Goal: Information Seeking & Learning: Learn about a topic

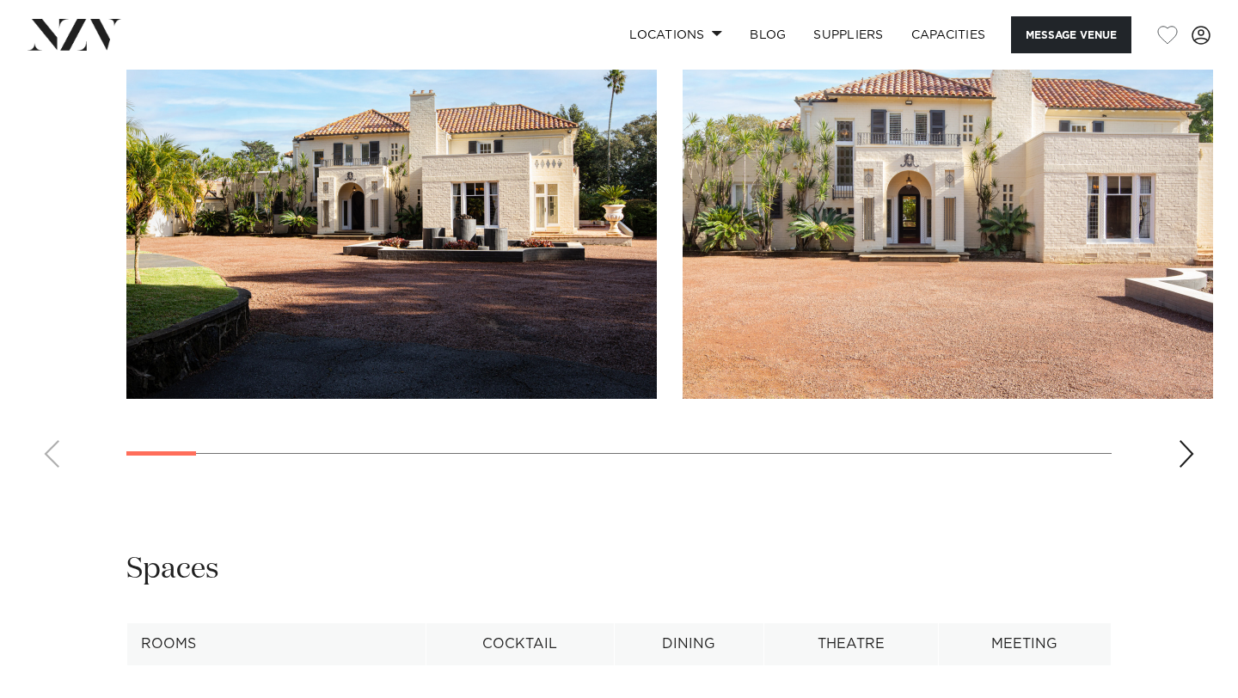
scroll to position [1580, 0]
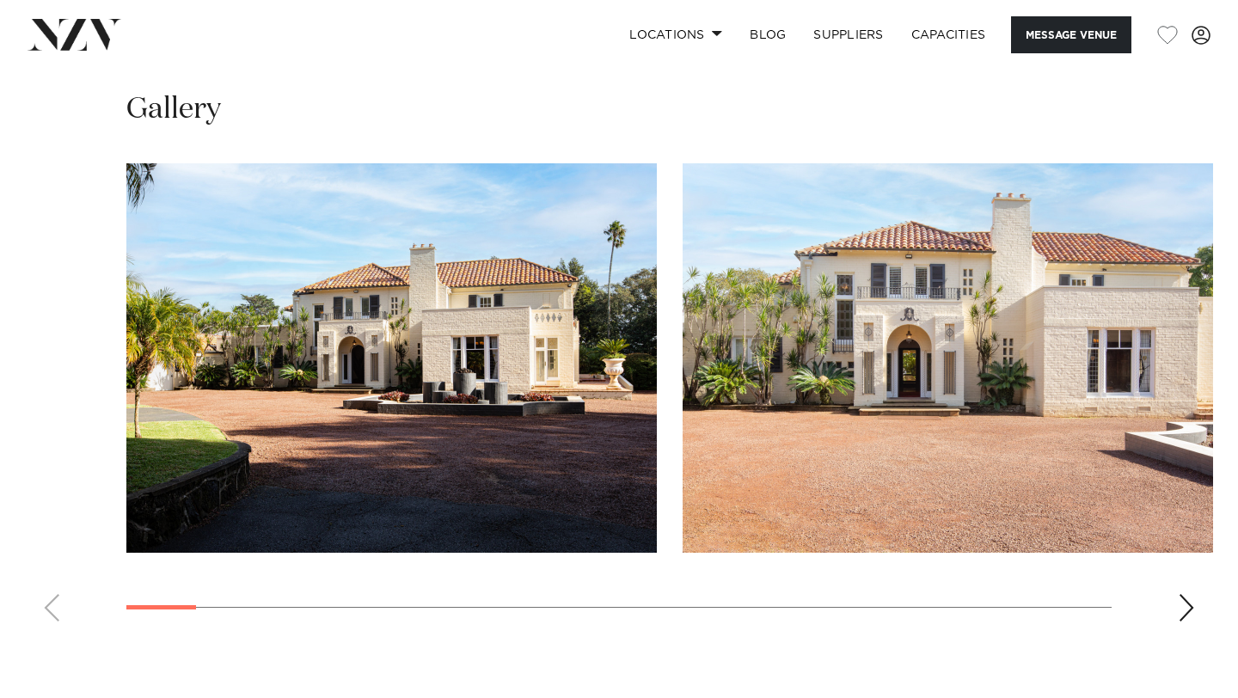
click at [1194, 594] on div "Next slide" at bounding box center [1186, 608] width 17 height 28
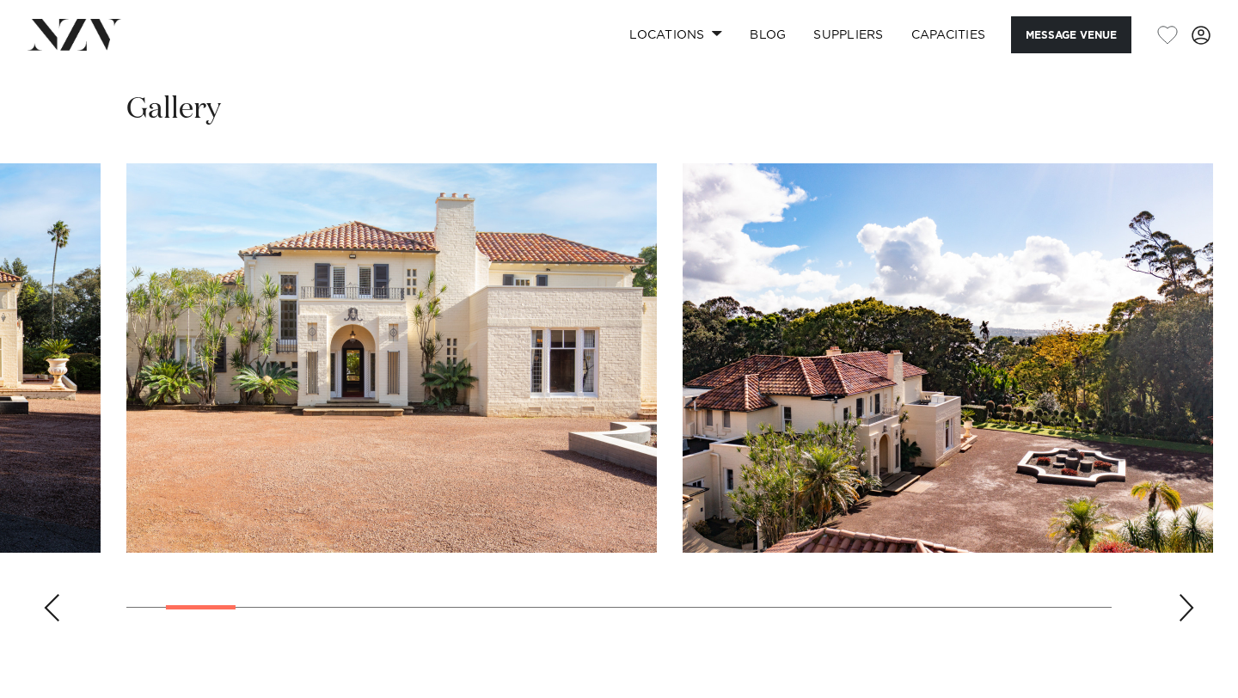
click at [1192, 594] on div "Next slide" at bounding box center [1186, 608] width 17 height 28
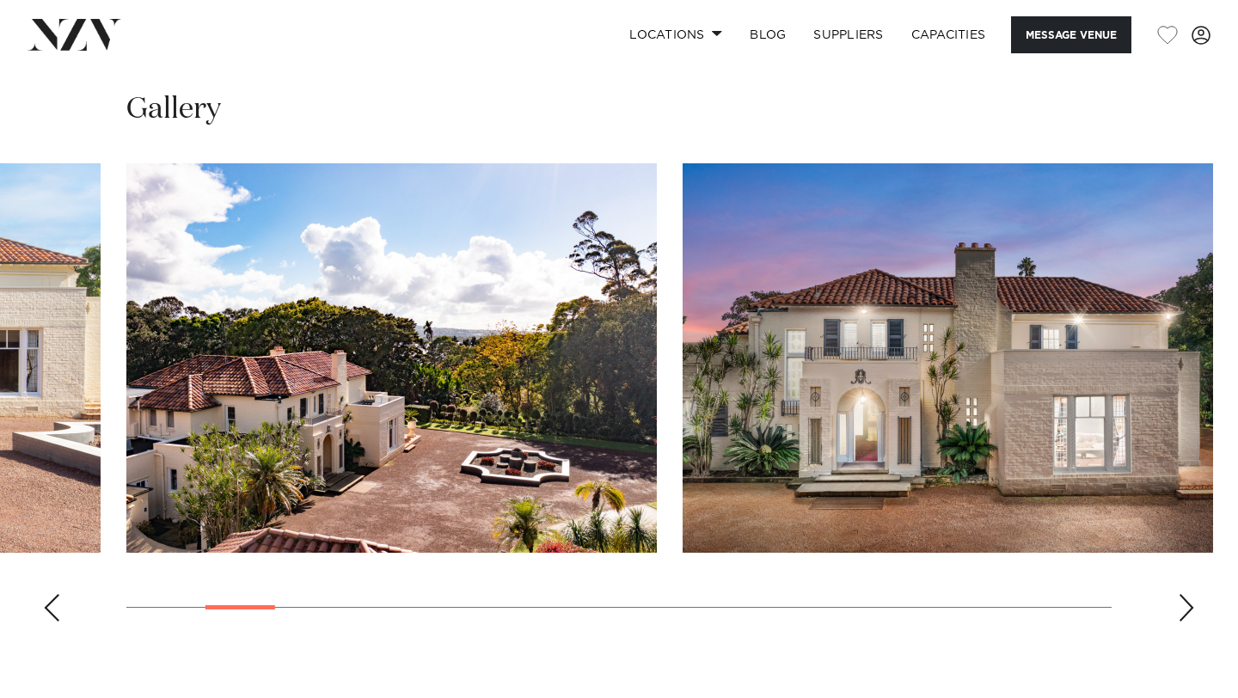
click at [1192, 594] on div "Next slide" at bounding box center [1186, 608] width 17 height 28
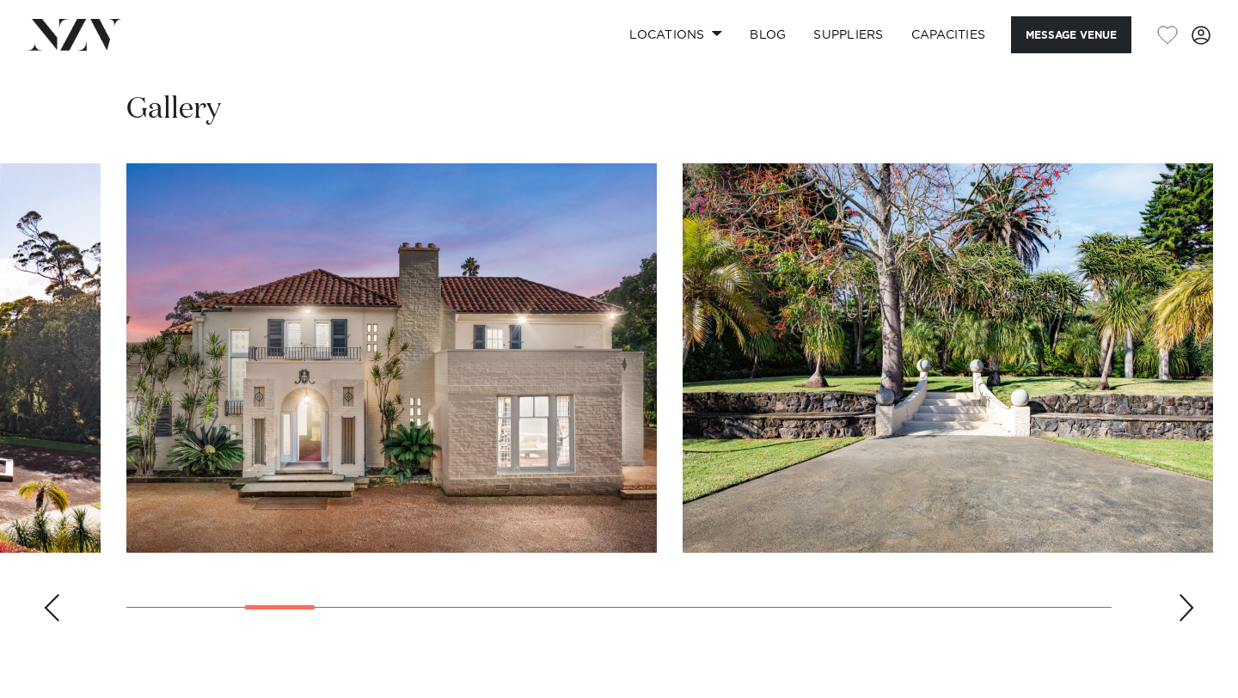
click at [1192, 594] on div "Next slide" at bounding box center [1186, 608] width 17 height 28
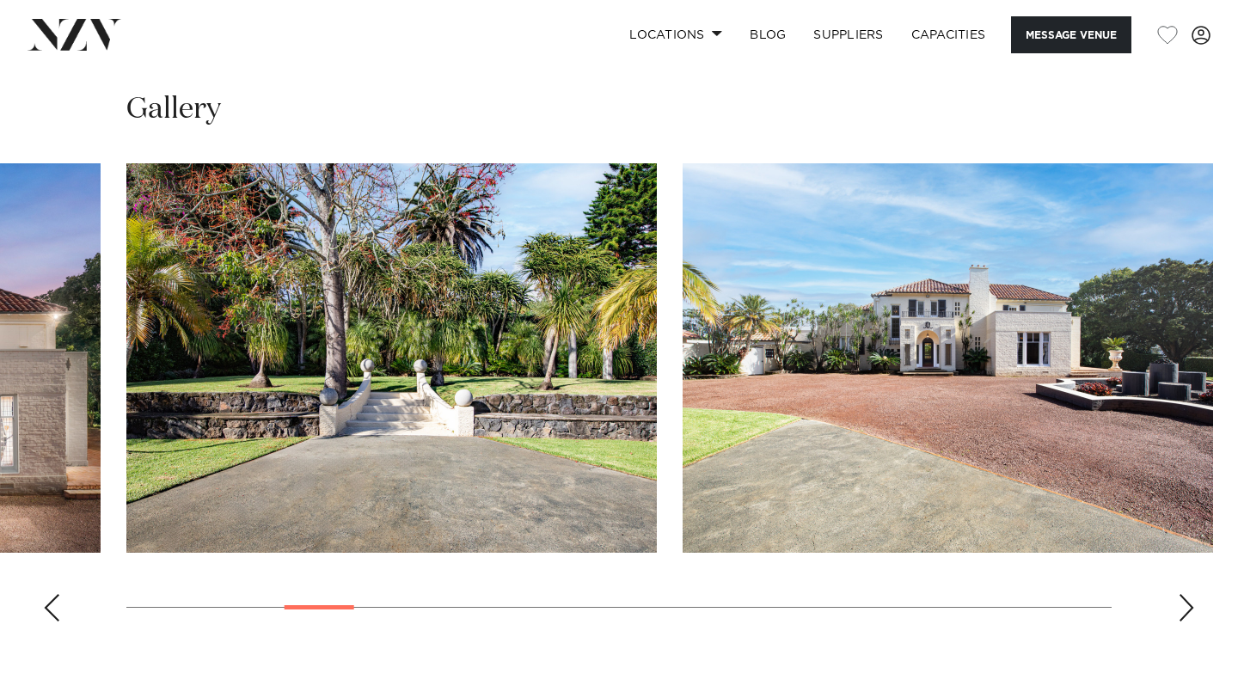
click at [1192, 594] on div "Next slide" at bounding box center [1186, 608] width 17 height 28
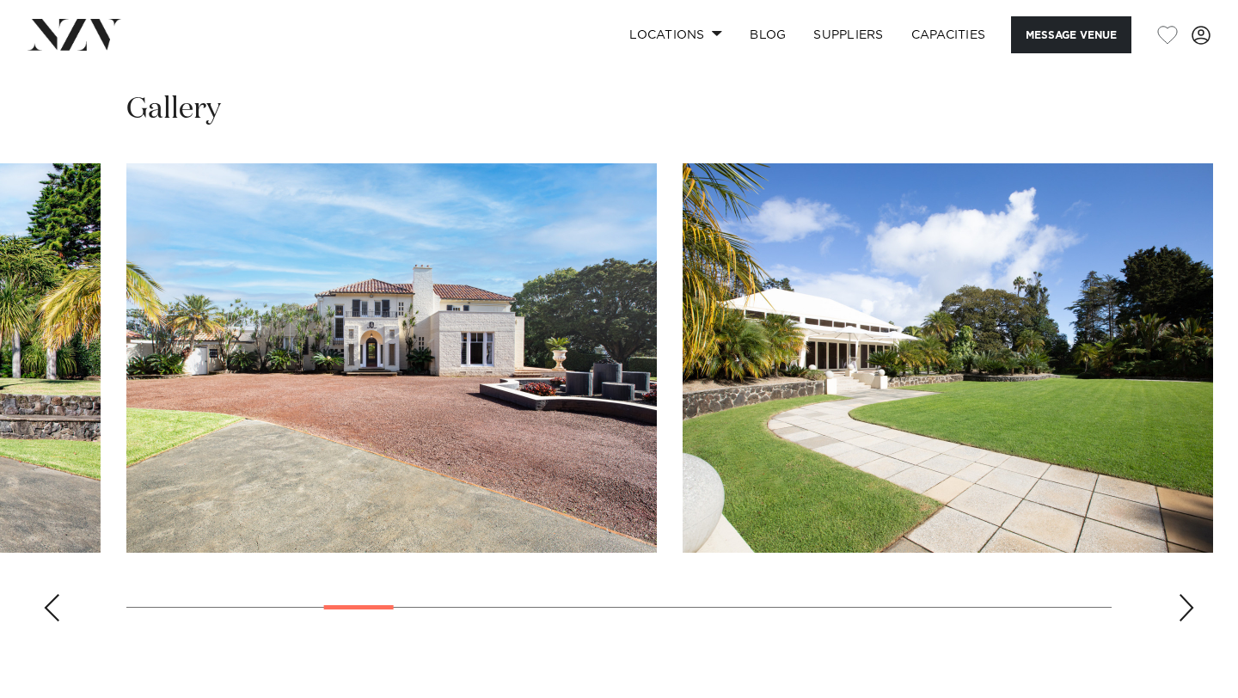
click at [1192, 594] on div "Next slide" at bounding box center [1186, 608] width 17 height 28
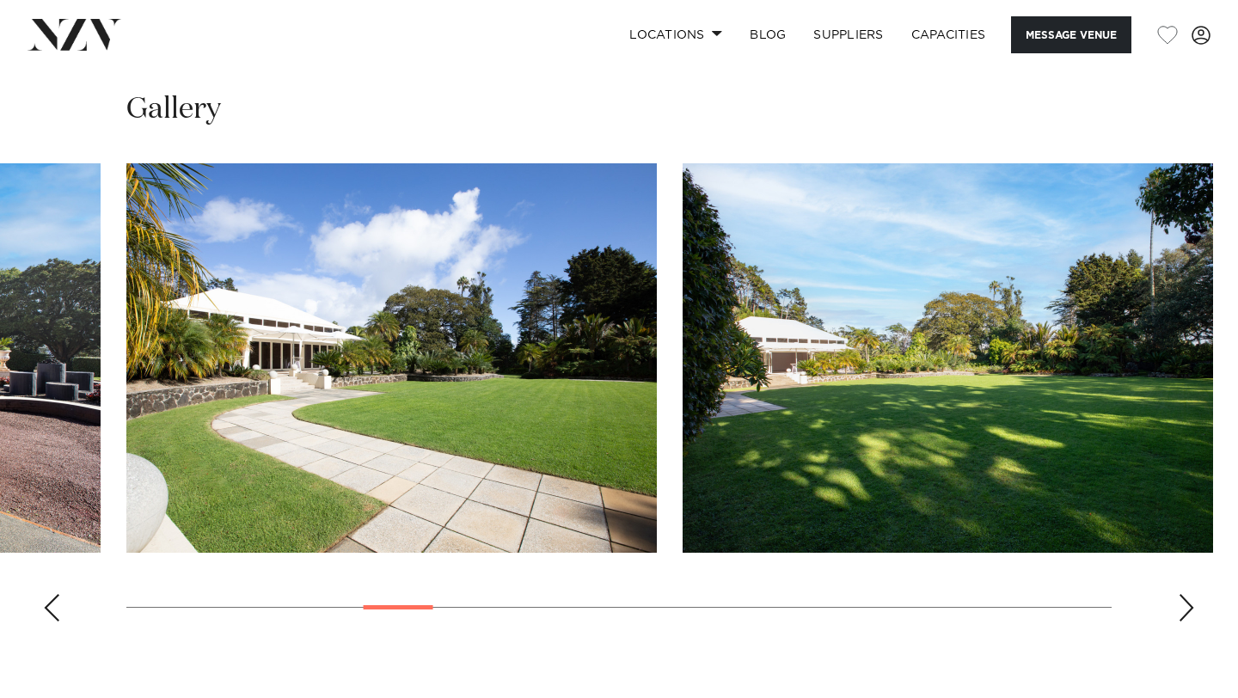
click at [1192, 594] on div "Next slide" at bounding box center [1186, 608] width 17 height 28
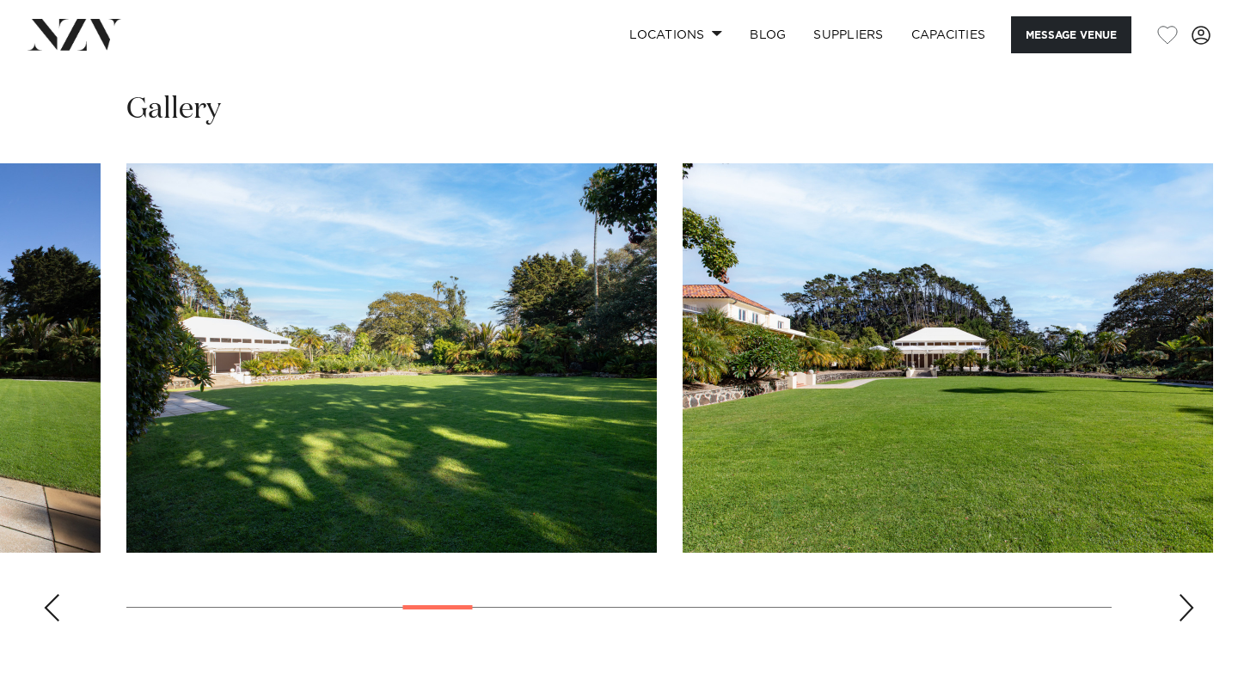
click at [1192, 594] on div "Next slide" at bounding box center [1186, 608] width 17 height 28
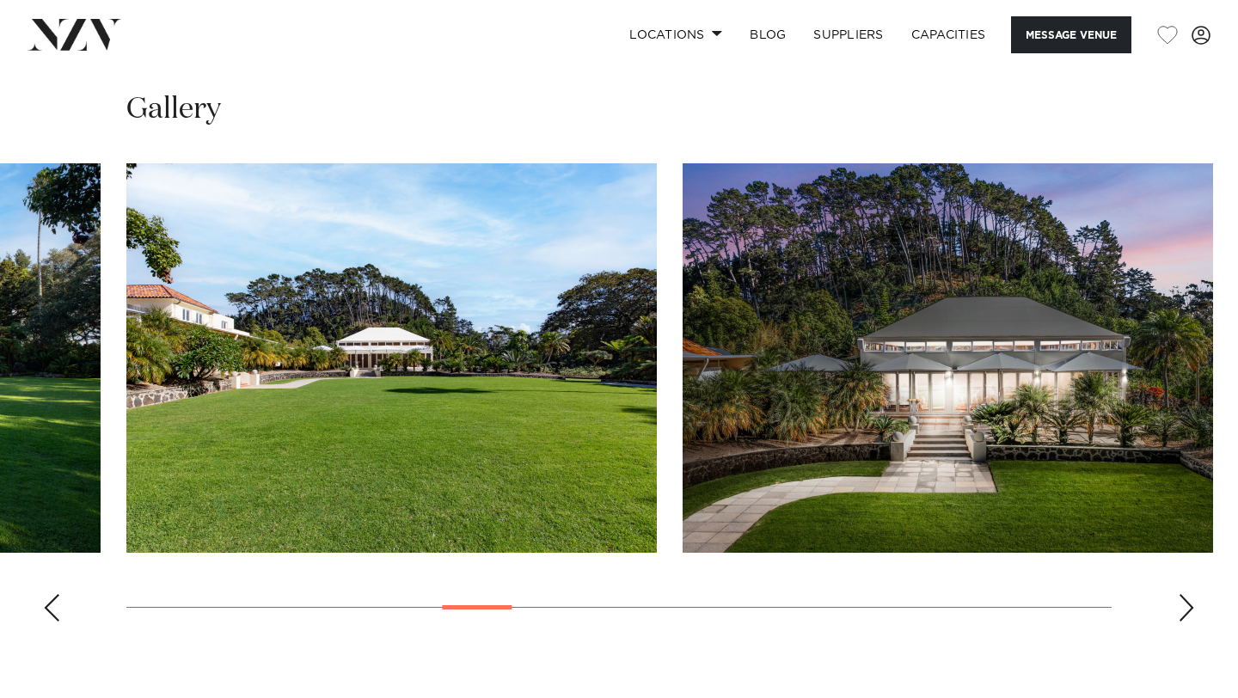
click at [1192, 594] on div "Next slide" at bounding box center [1186, 608] width 17 height 28
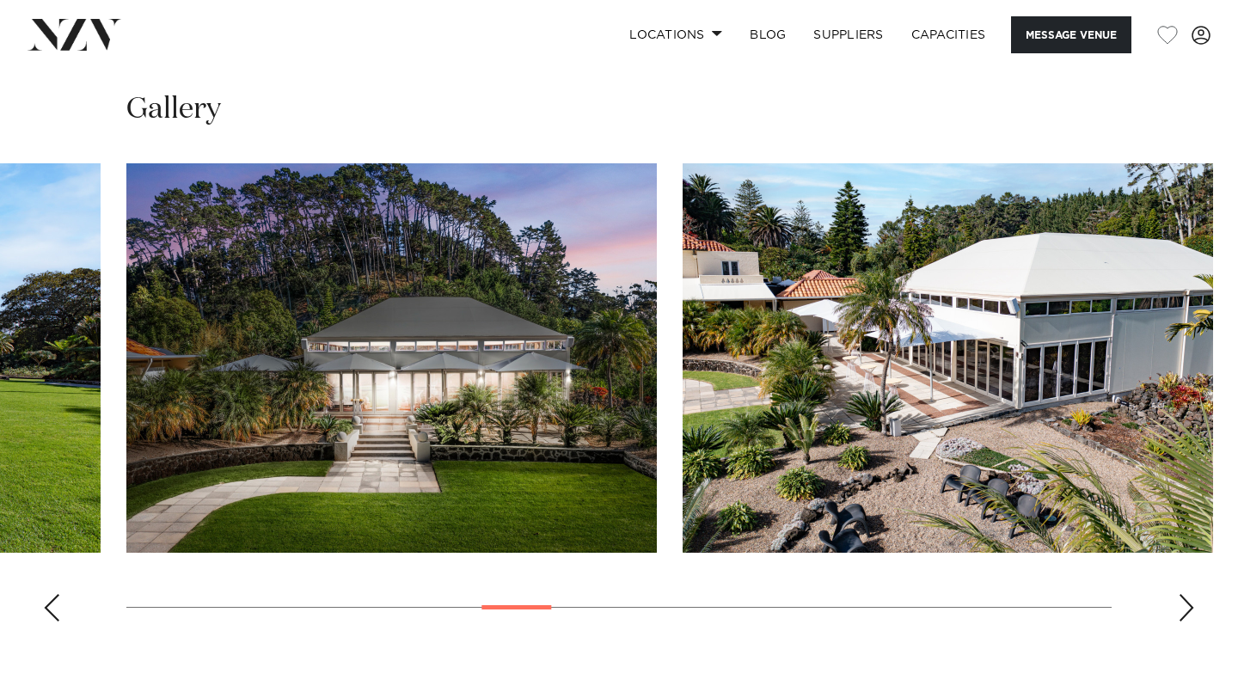
click at [1192, 594] on div "Next slide" at bounding box center [1186, 608] width 17 height 28
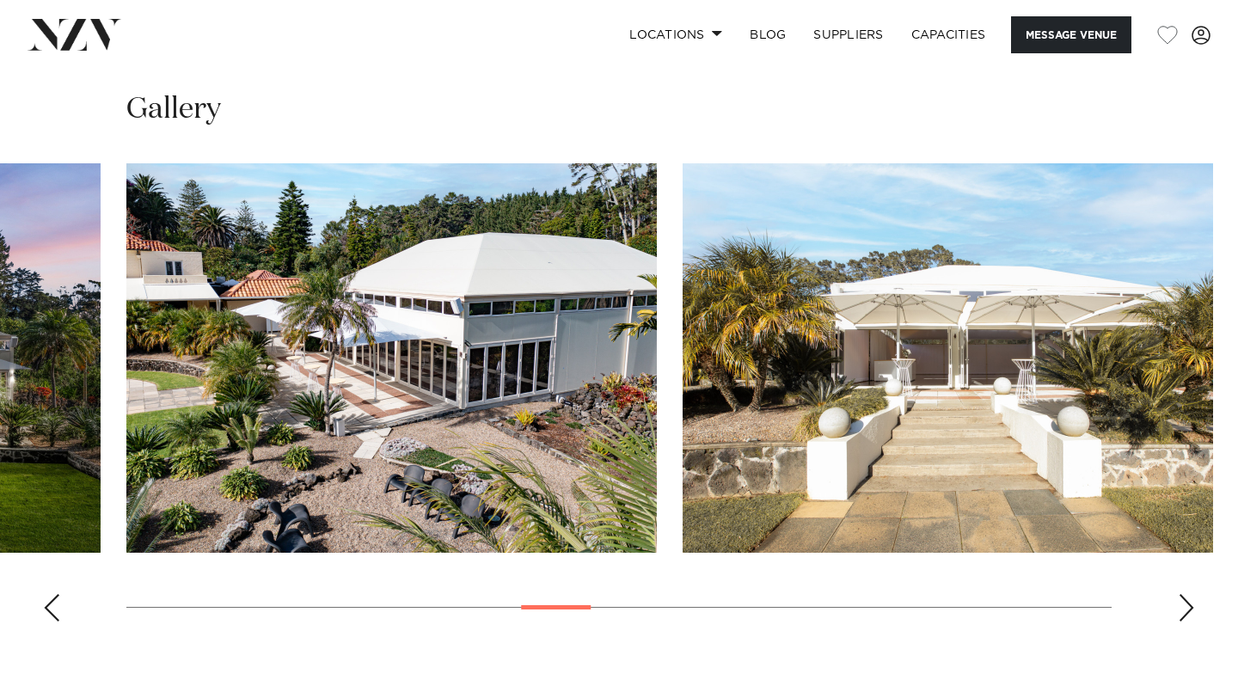
click at [1192, 594] on div "Next slide" at bounding box center [1186, 608] width 17 height 28
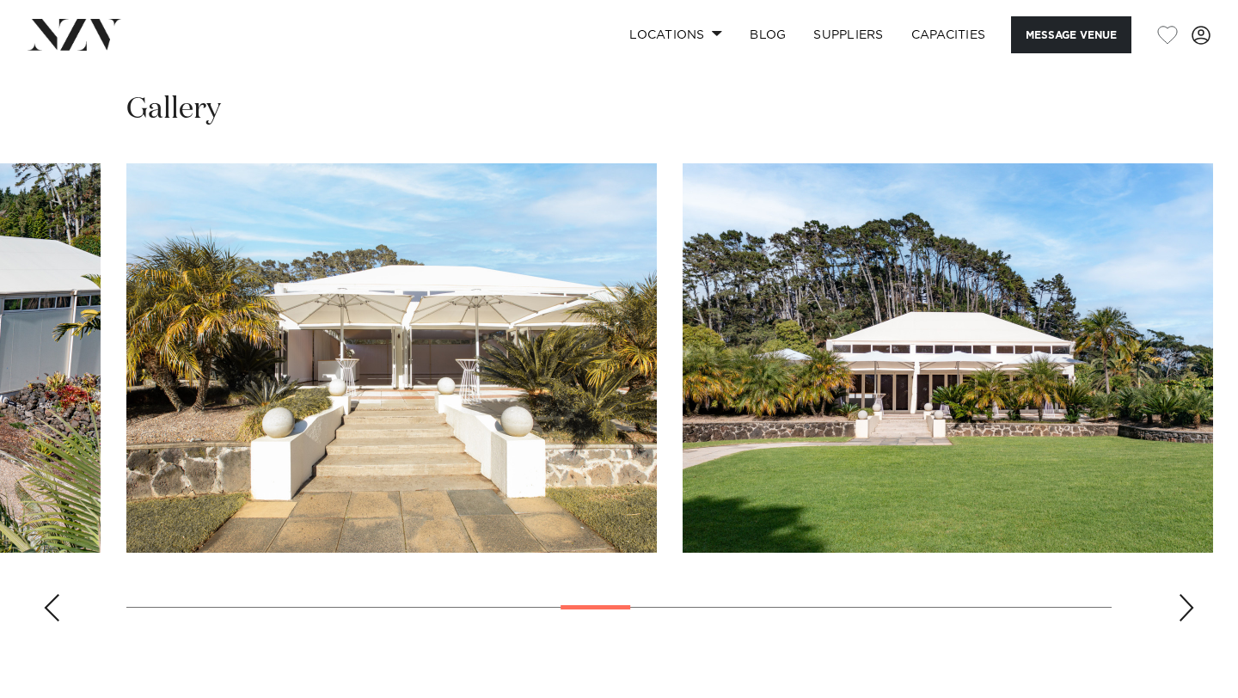
click at [1192, 594] on div "Next slide" at bounding box center [1186, 608] width 17 height 28
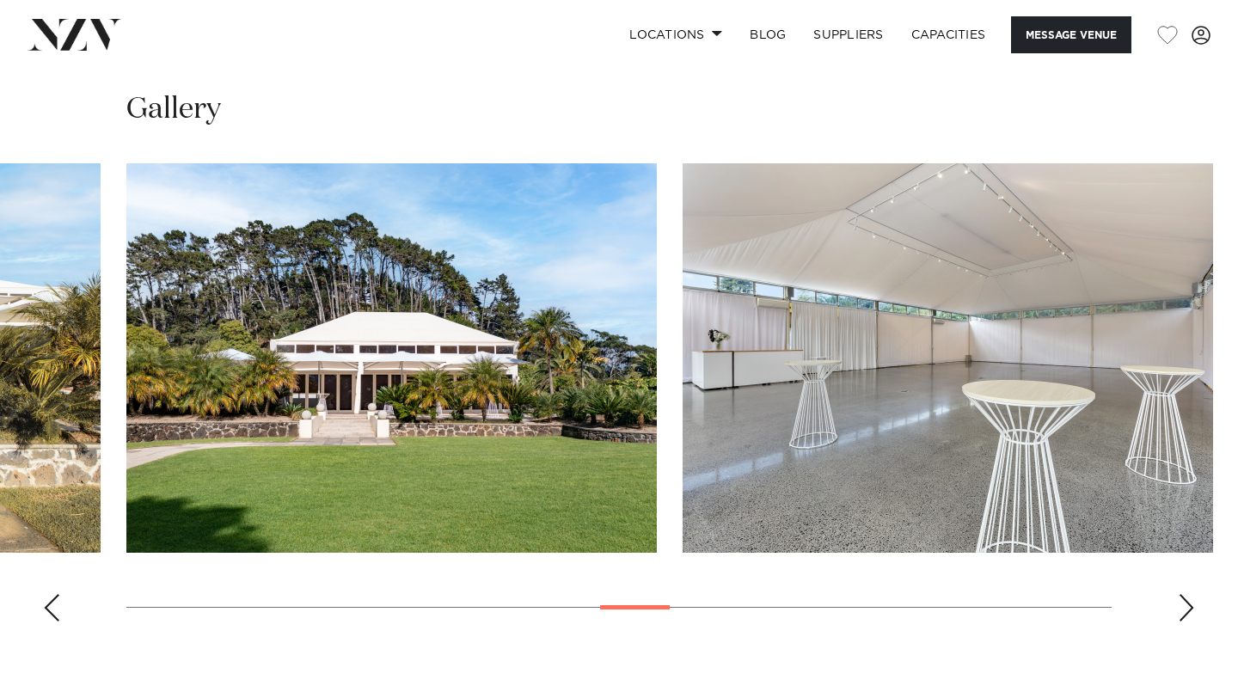
click at [1192, 594] on div "Next slide" at bounding box center [1186, 608] width 17 height 28
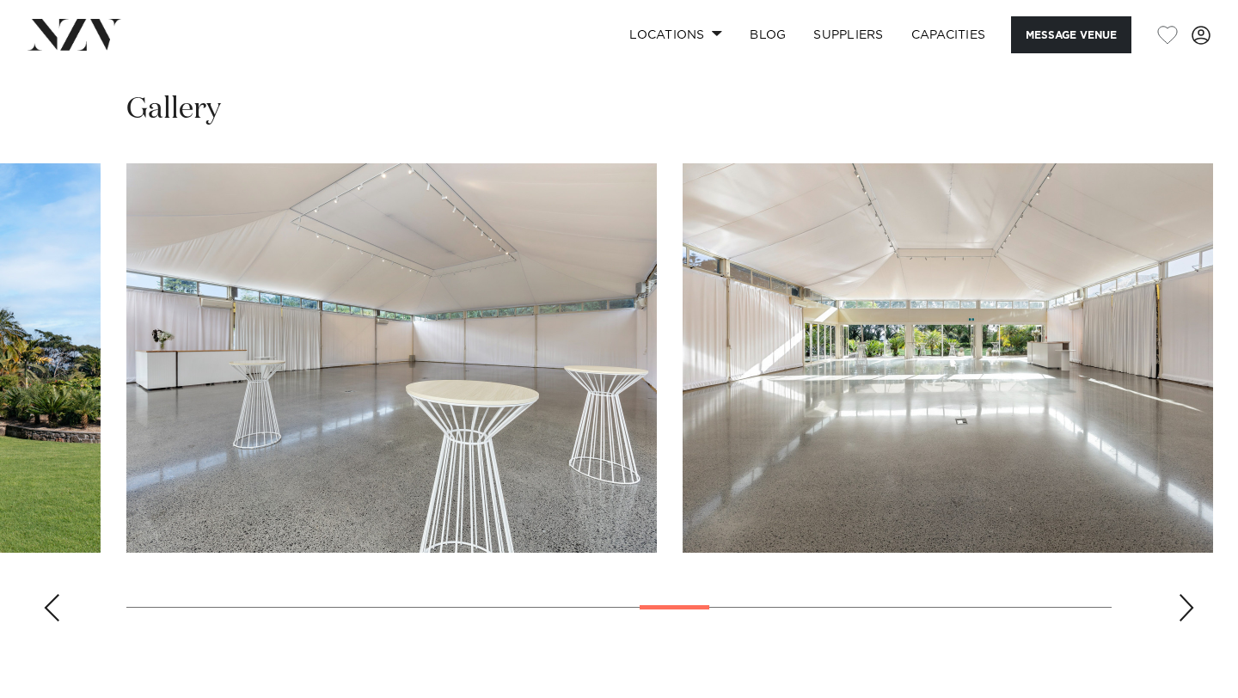
click at [1192, 594] on div "Next slide" at bounding box center [1186, 608] width 17 height 28
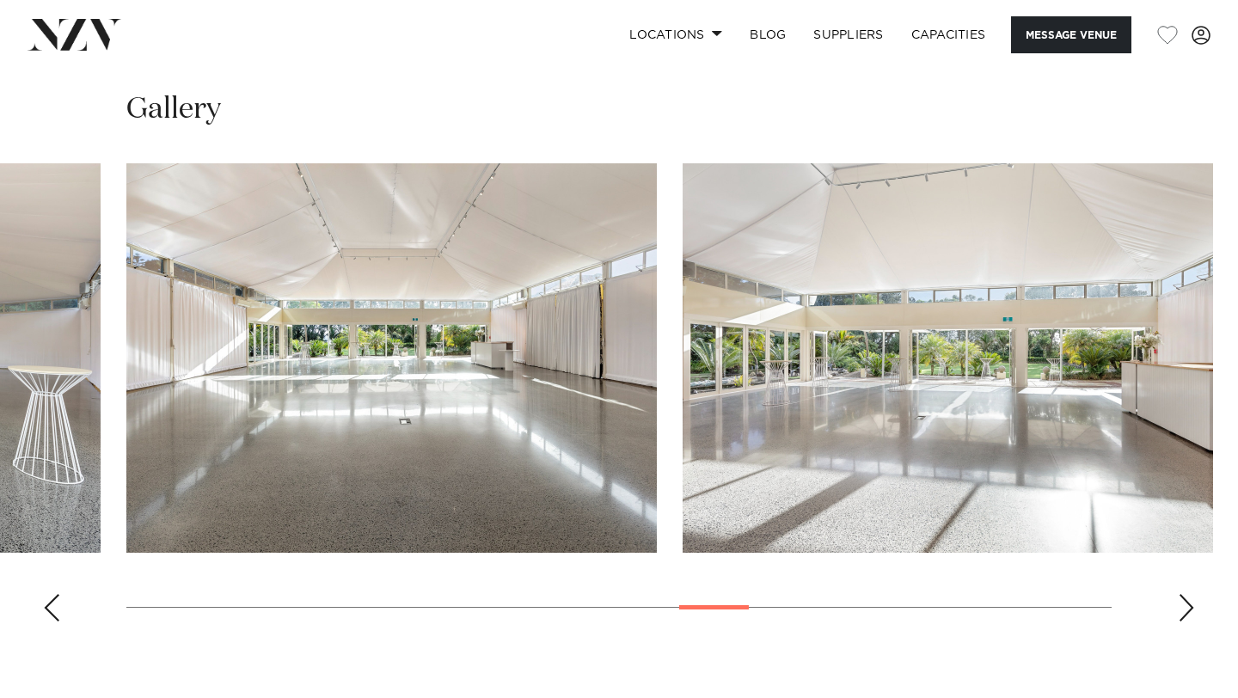
click at [1192, 594] on div "Next slide" at bounding box center [1186, 608] width 17 height 28
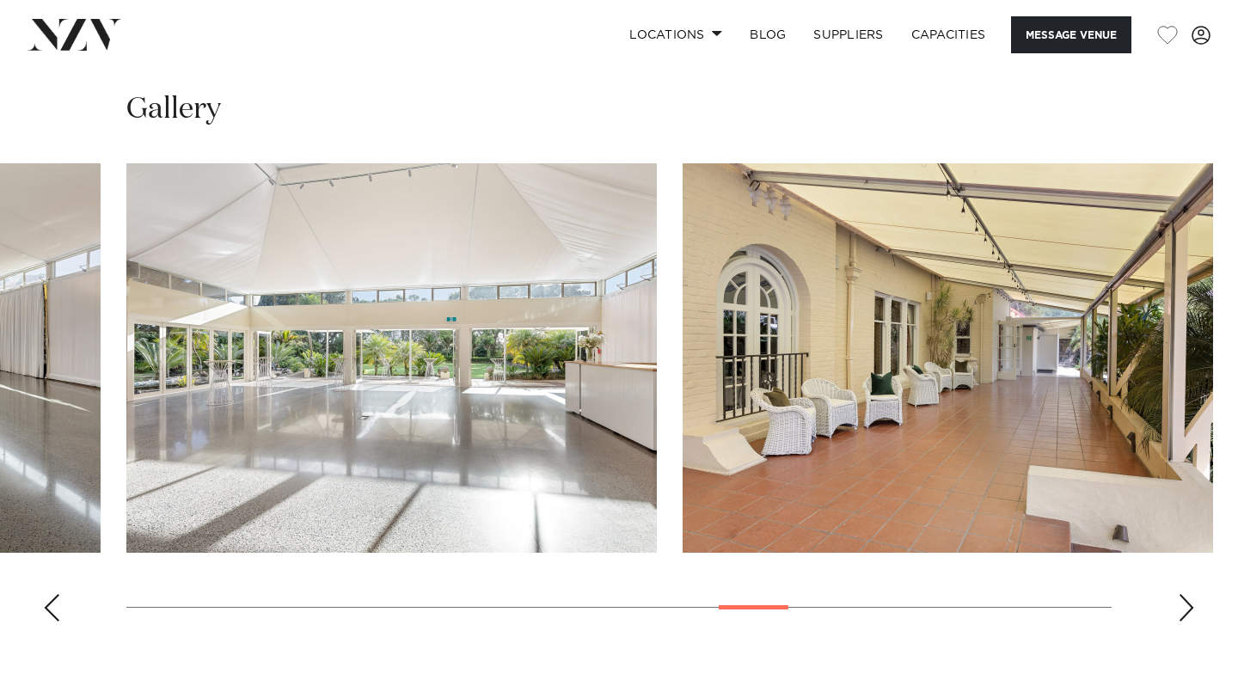
click at [1192, 594] on div "Next slide" at bounding box center [1186, 608] width 17 height 28
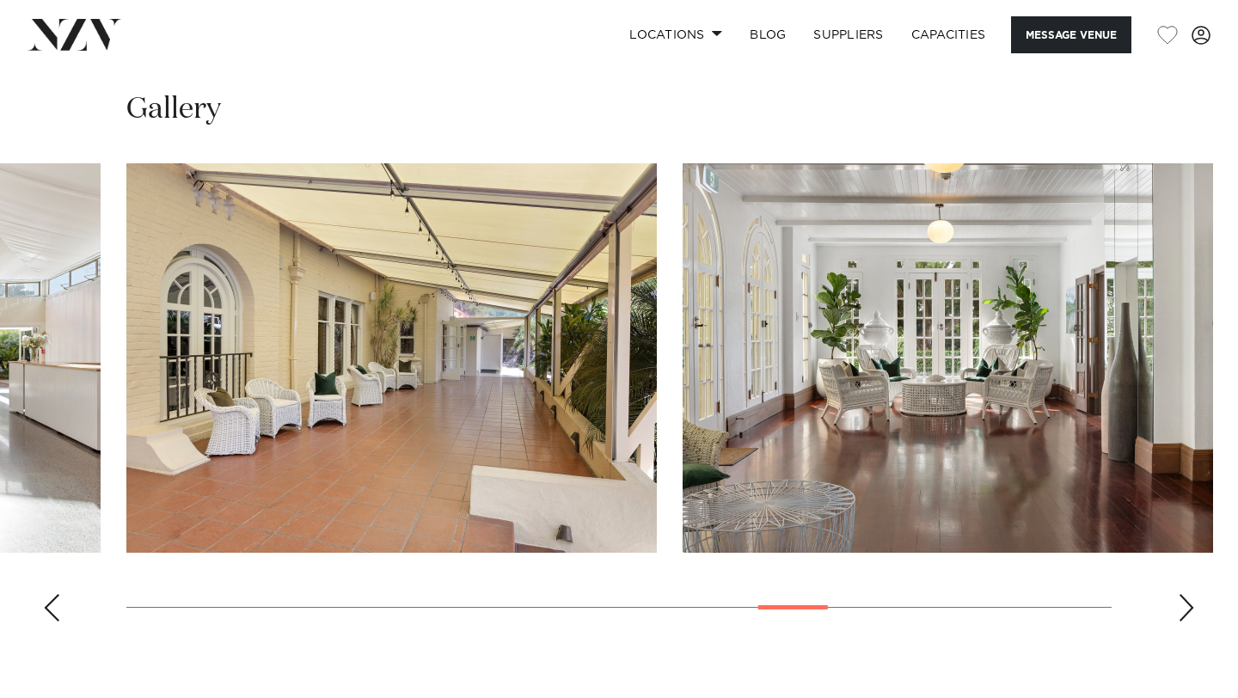
click at [1192, 594] on div "Next slide" at bounding box center [1186, 608] width 17 height 28
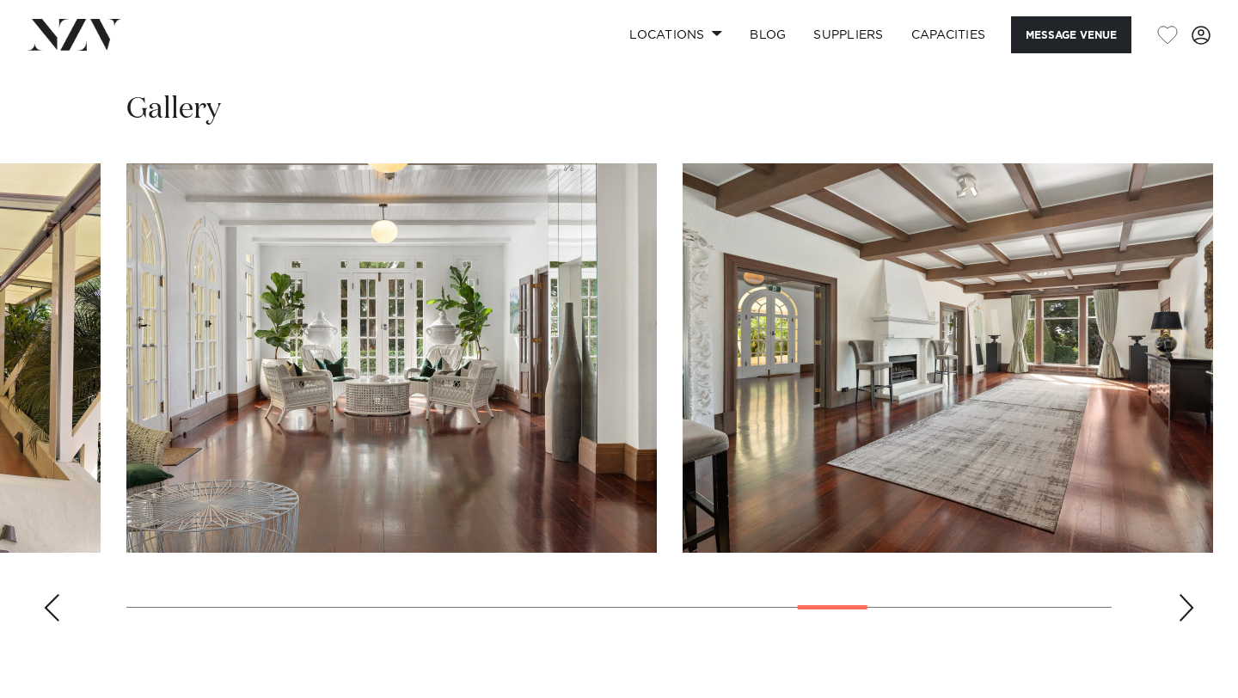
click at [1192, 594] on div "Next slide" at bounding box center [1186, 608] width 17 height 28
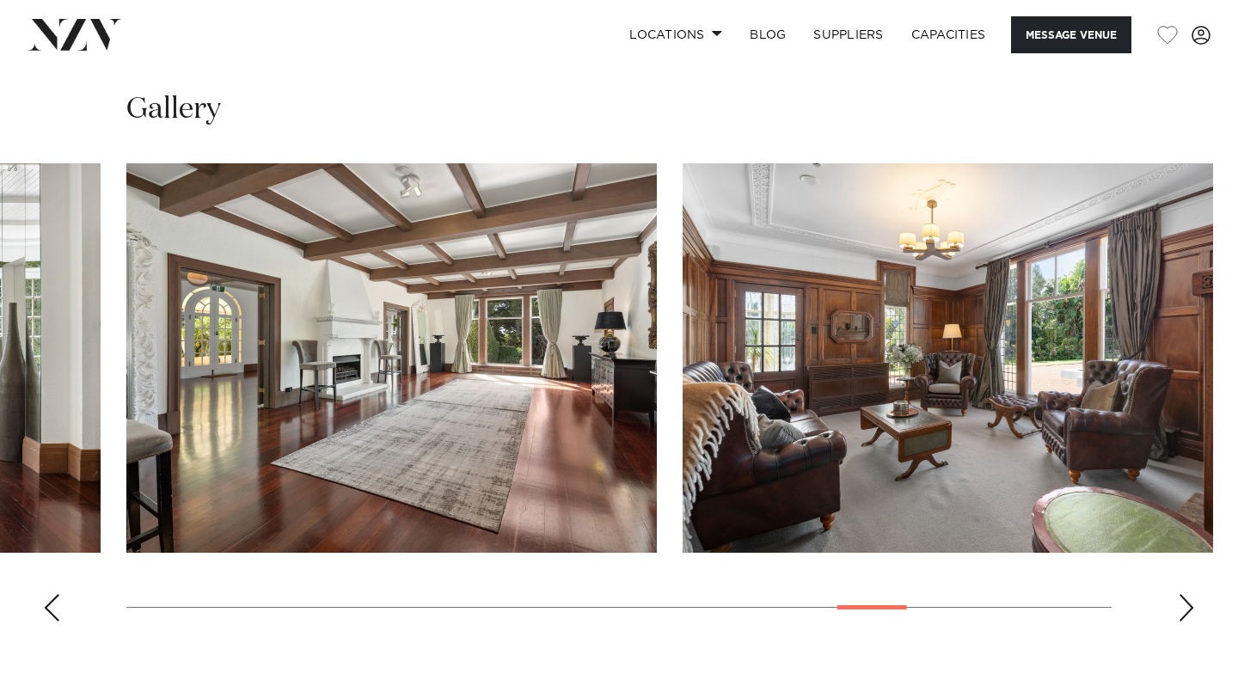
click at [1192, 594] on div "Next slide" at bounding box center [1186, 608] width 17 height 28
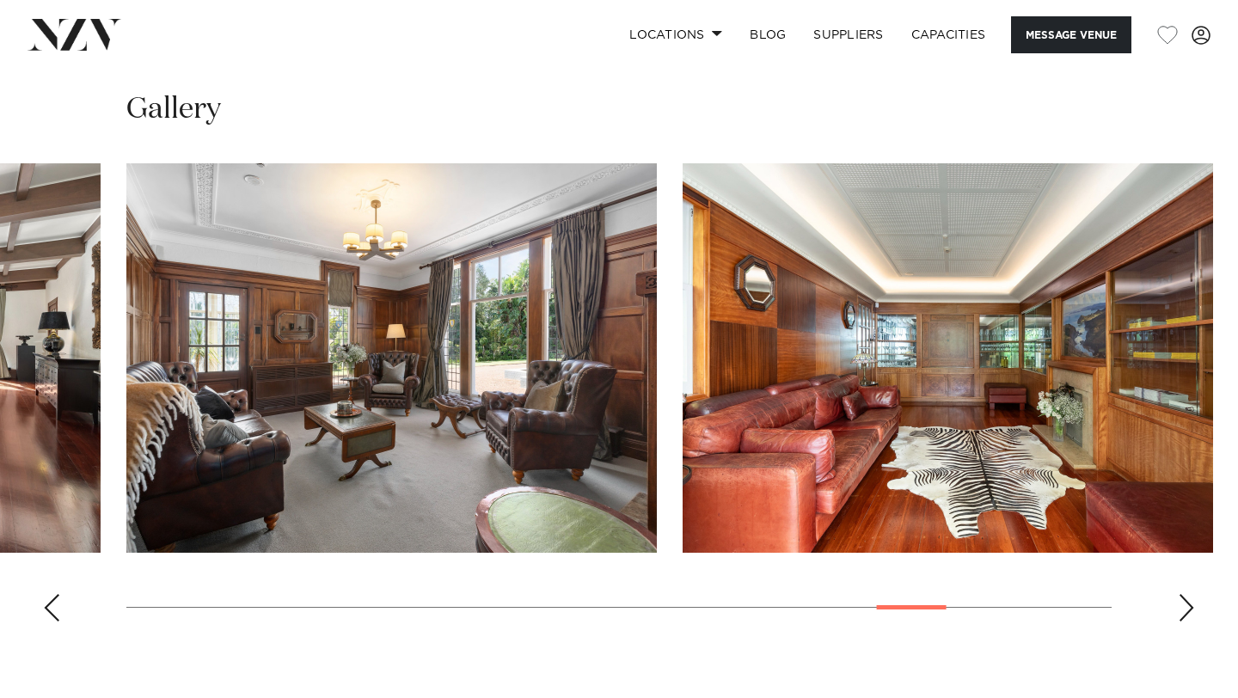
click at [1192, 594] on div "Next slide" at bounding box center [1186, 608] width 17 height 28
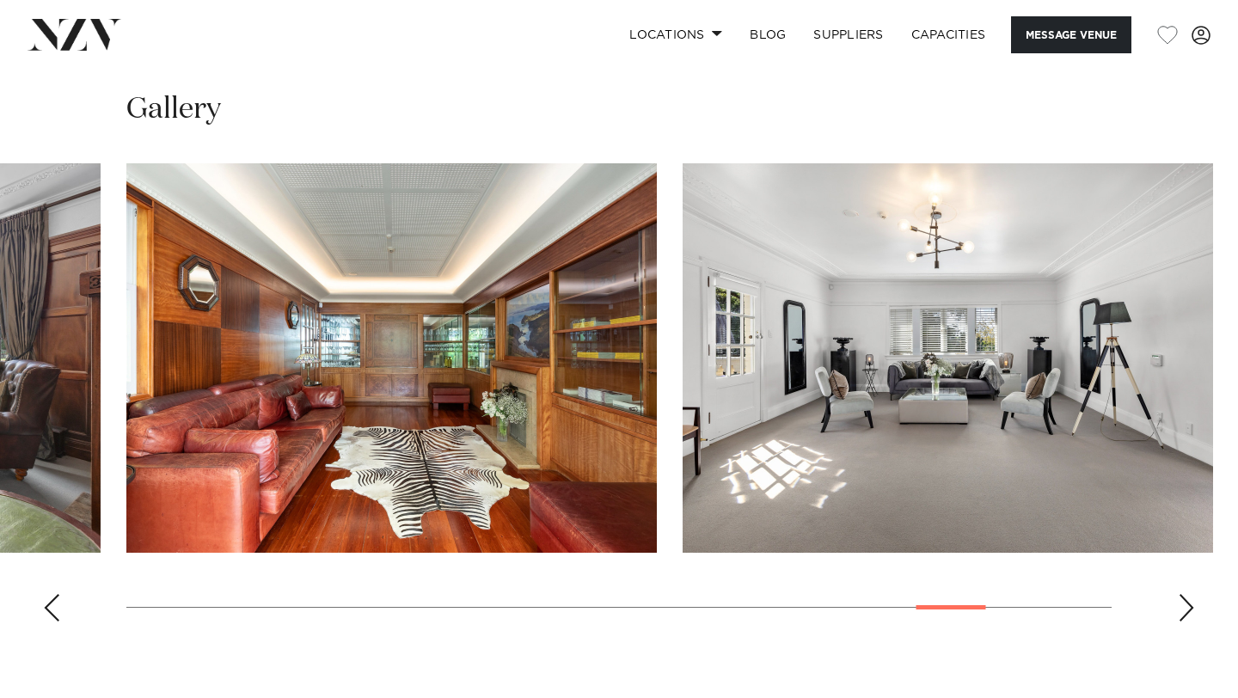
click at [1192, 594] on div "Next slide" at bounding box center [1186, 608] width 17 height 28
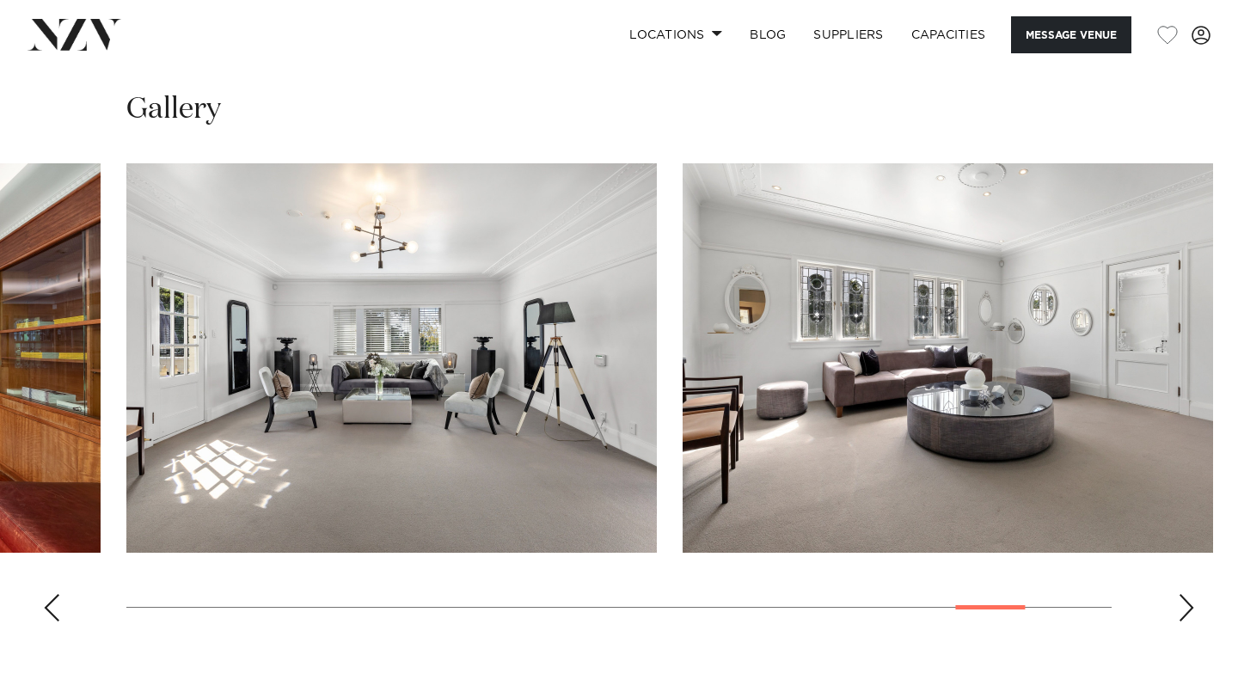
click at [1192, 594] on div "Next slide" at bounding box center [1186, 608] width 17 height 28
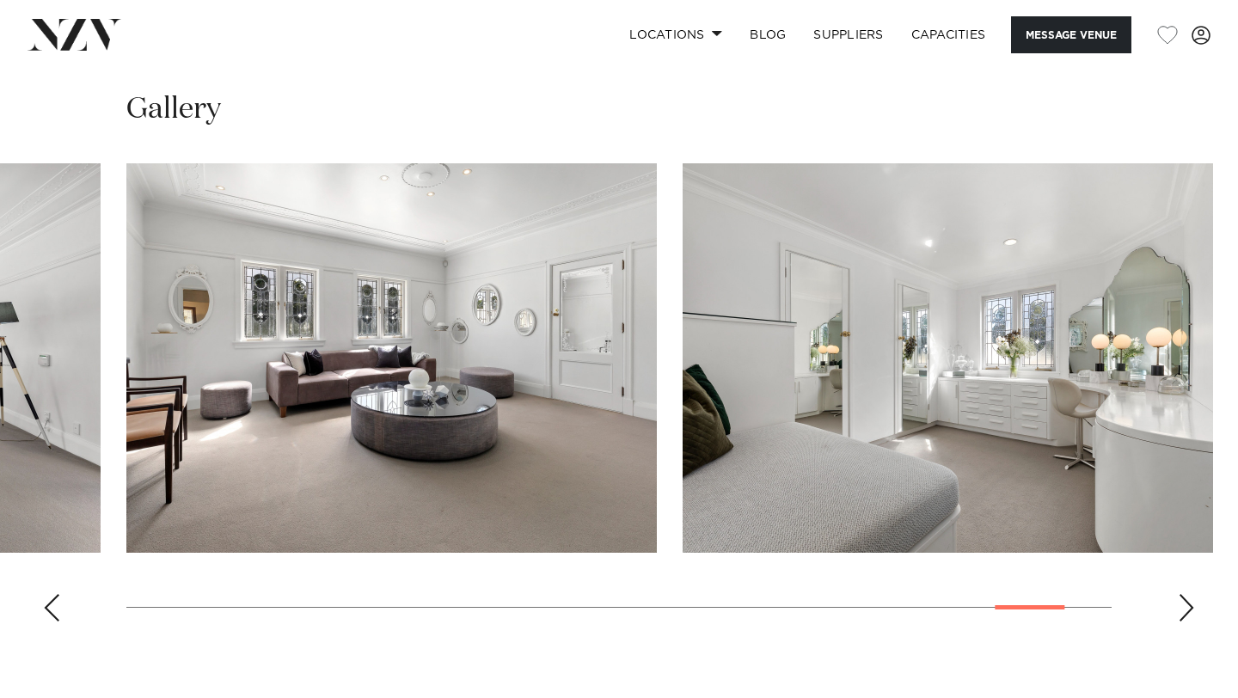
click at [1192, 594] on div "Next slide" at bounding box center [1186, 608] width 17 height 28
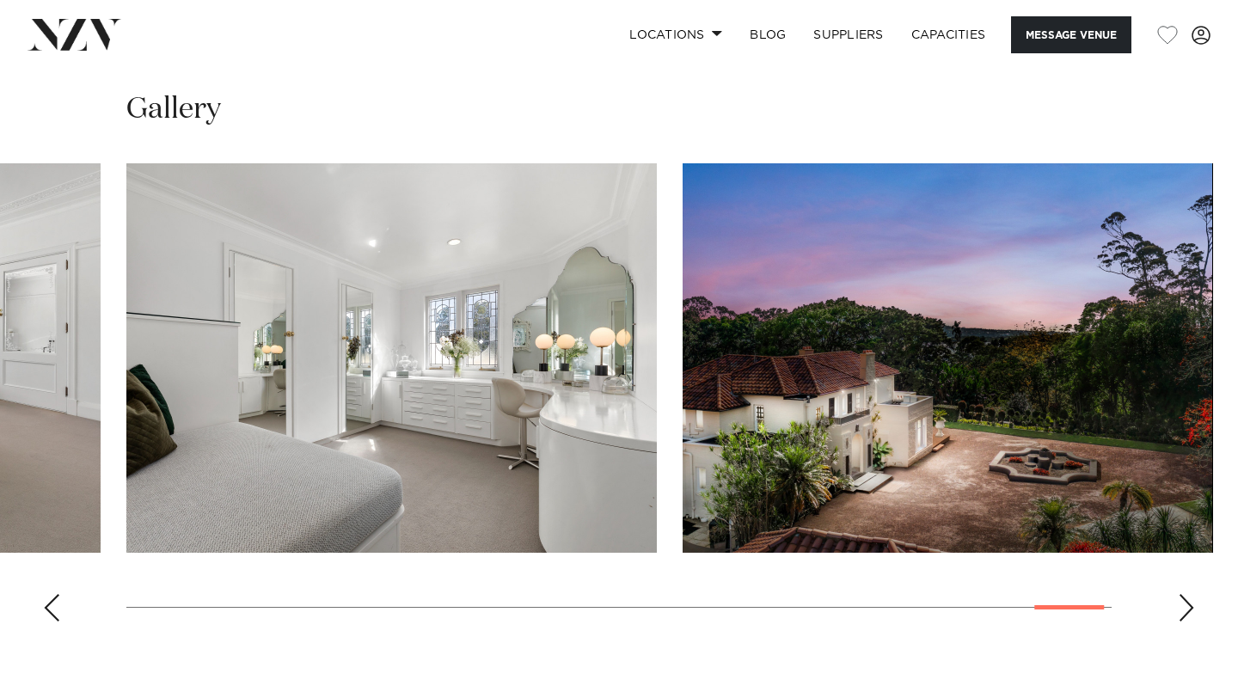
click at [1192, 594] on div "Next slide" at bounding box center [1186, 608] width 17 height 28
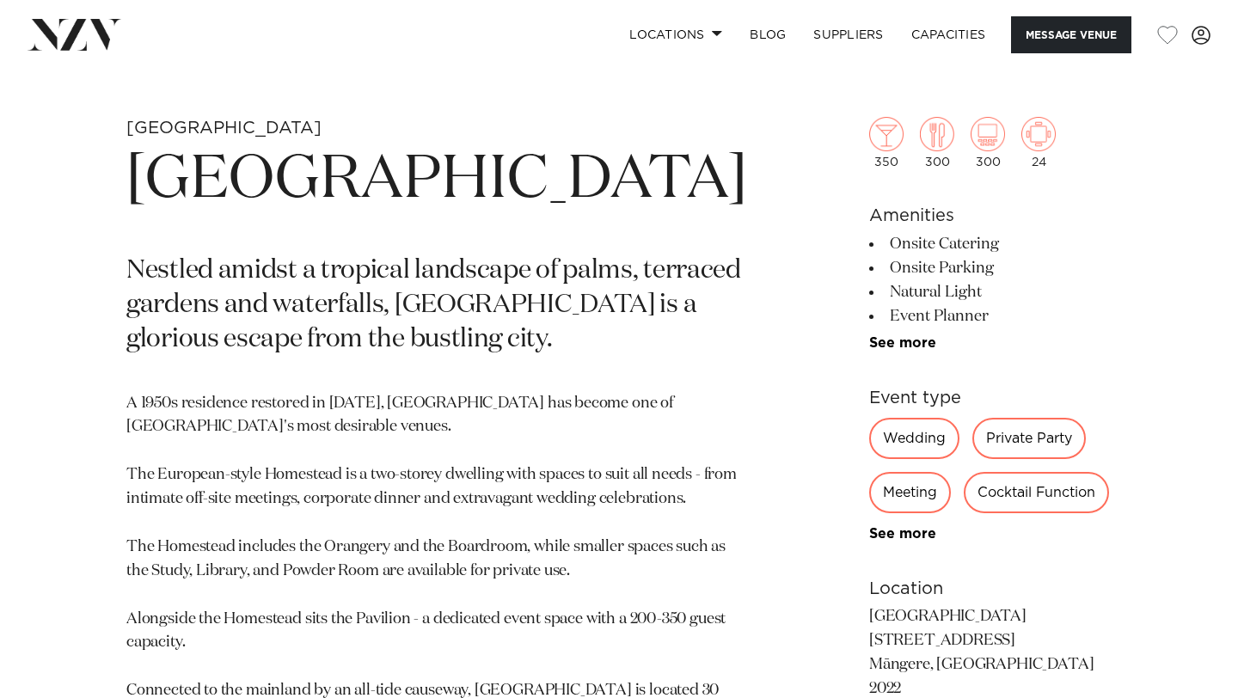
scroll to position [628, 0]
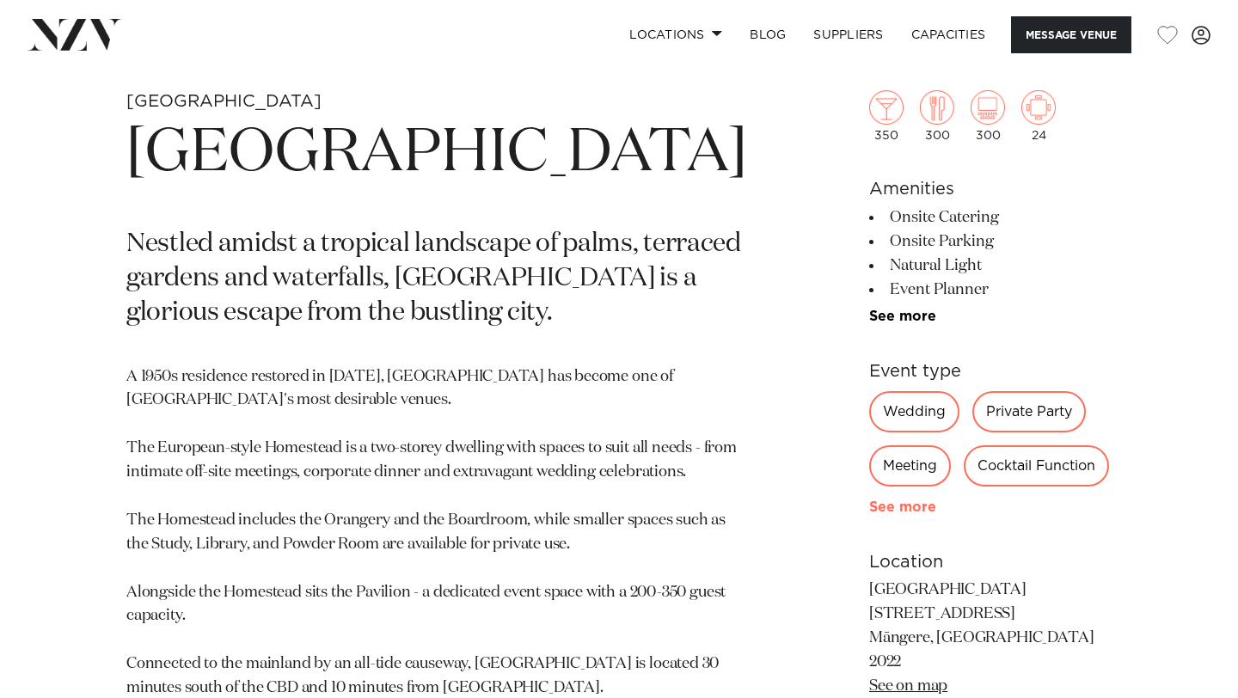
click at [869, 505] on link "See more" at bounding box center [936, 507] width 134 height 14
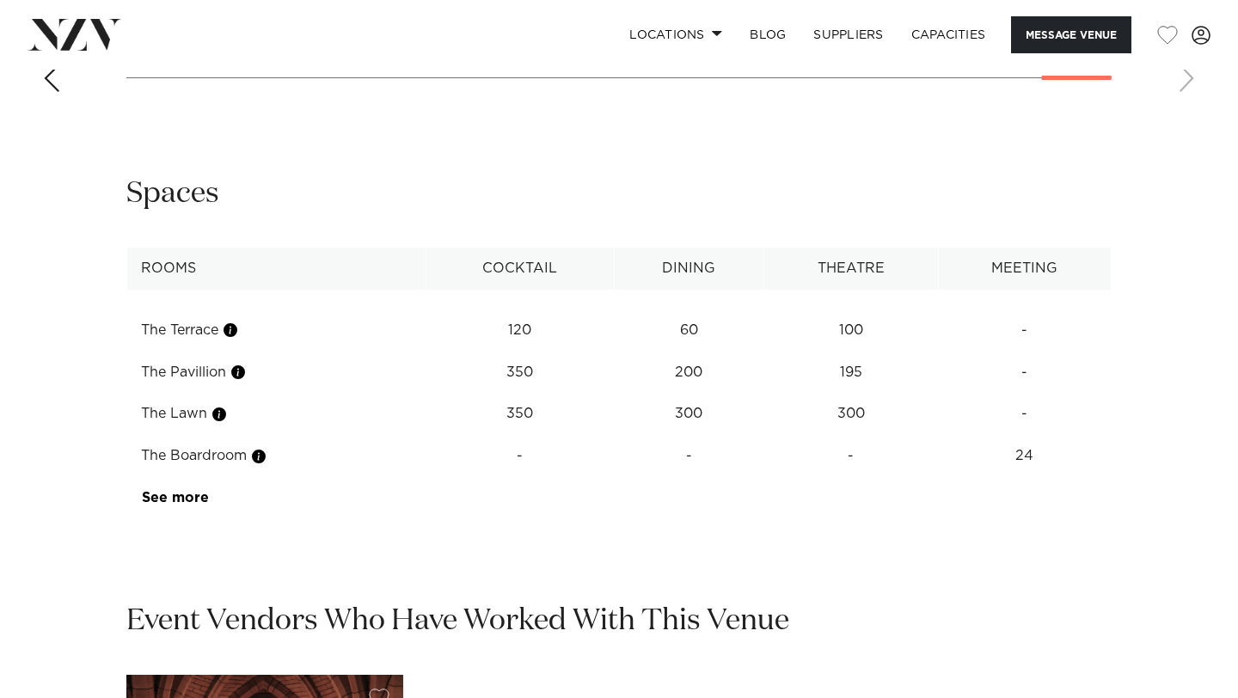
scroll to position [2415, 0]
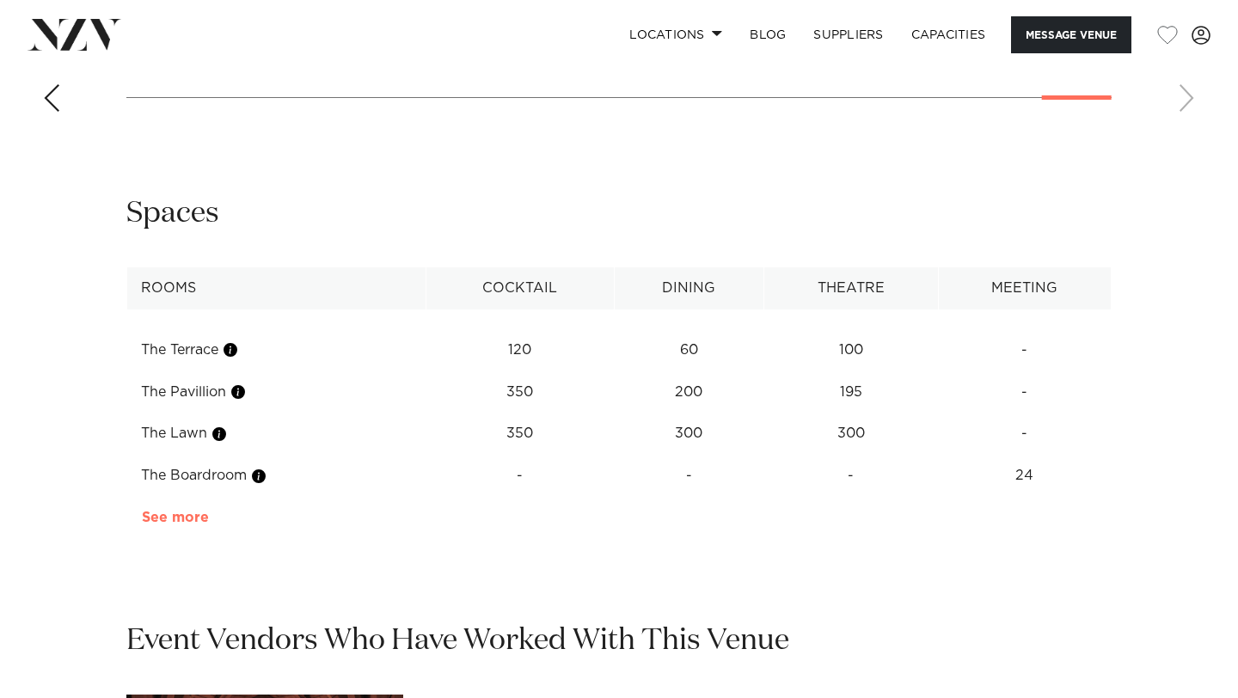
click at [179, 511] on link "See more" at bounding box center [209, 518] width 134 height 14
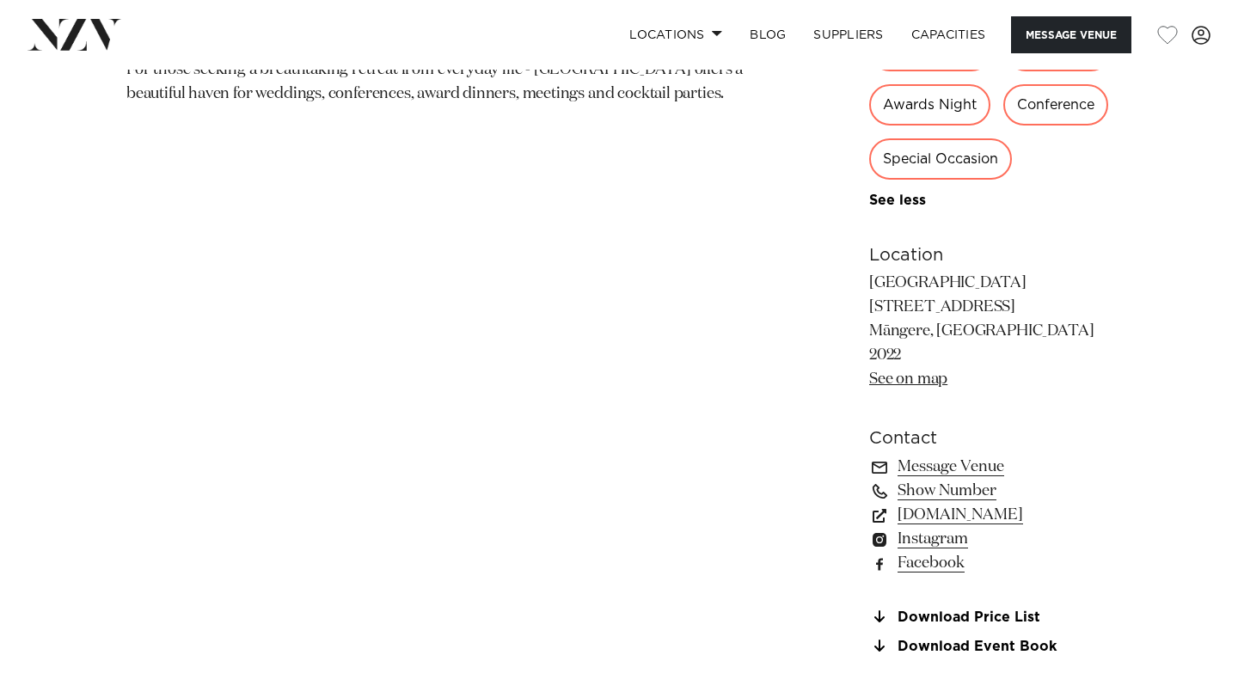
scroll to position [1294, 0]
click at [916, 504] on link "[DOMAIN_NAME]" at bounding box center [990, 516] width 242 height 24
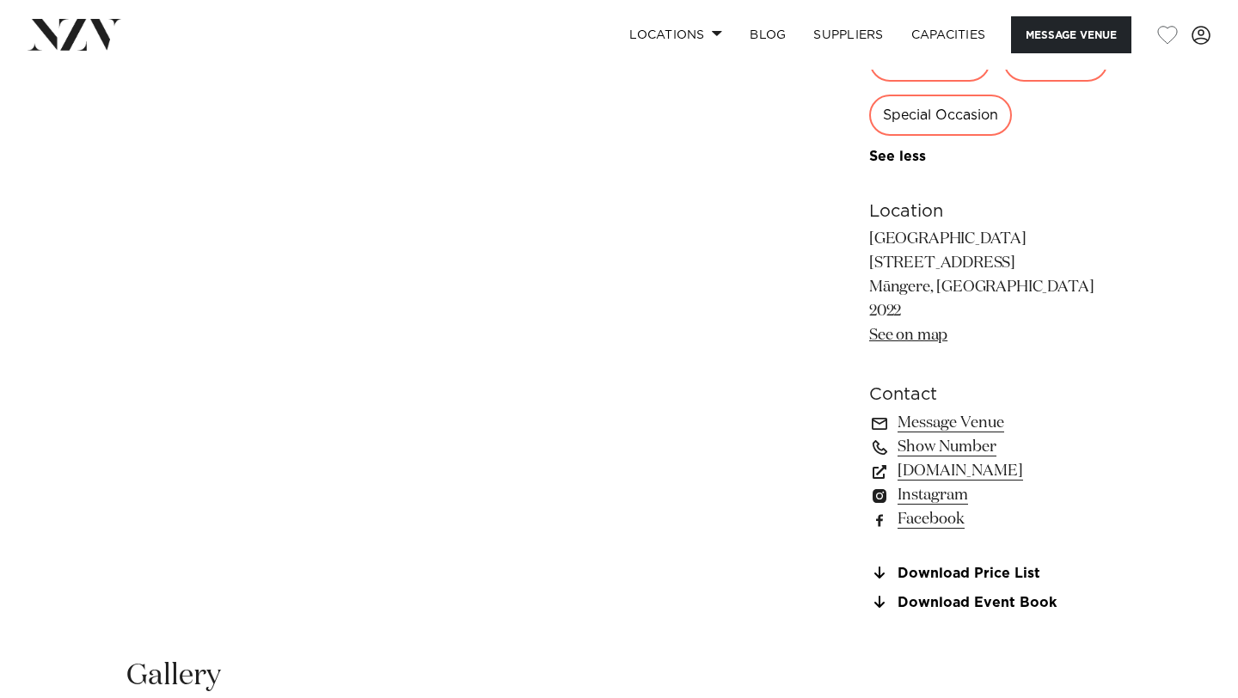
scroll to position [1341, 0]
click at [920, 457] on link "[DOMAIN_NAME]" at bounding box center [990, 469] width 242 height 24
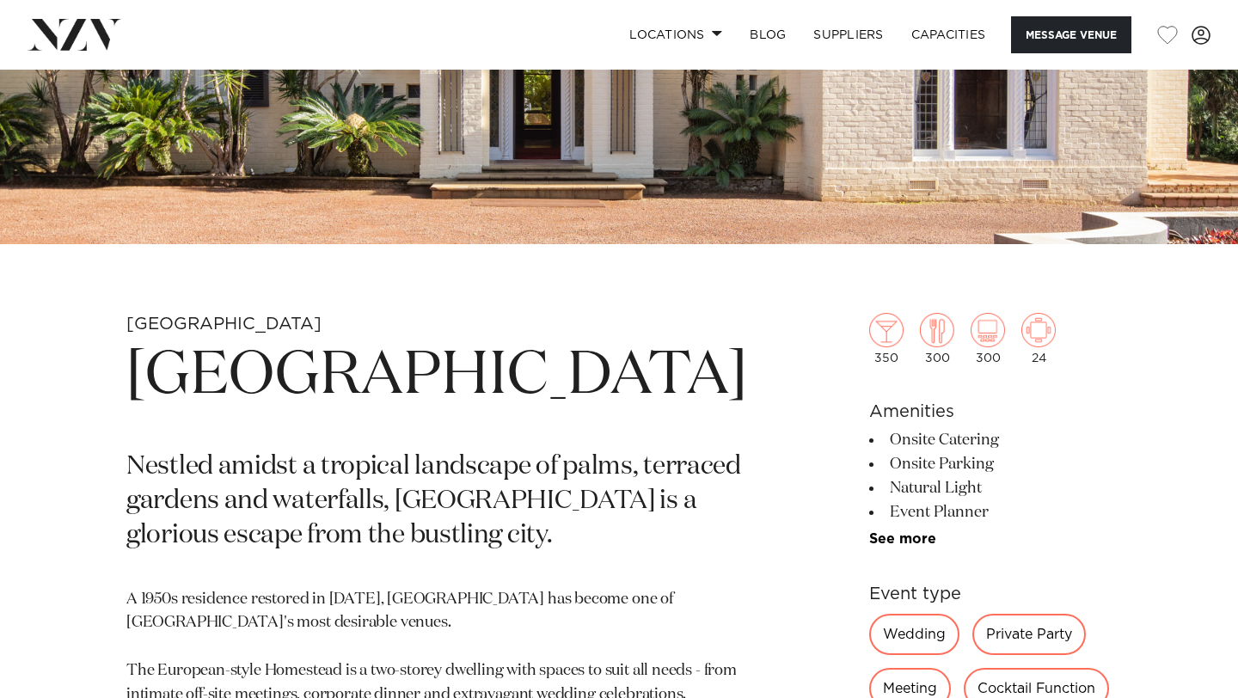
scroll to position [455, 0]
